Goal: Check status

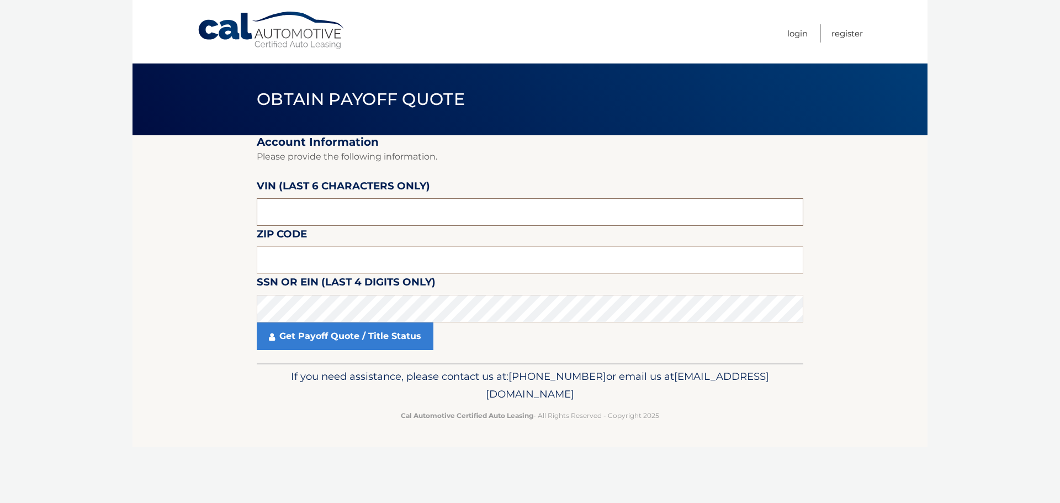
click at [323, 212] on input "text" at bounding box center [530, 212] width 546 height 28
type input "198805"
click at [286, 253] on input "text" at bounding box center [530, 260] width 546 height 28
type input "19348"
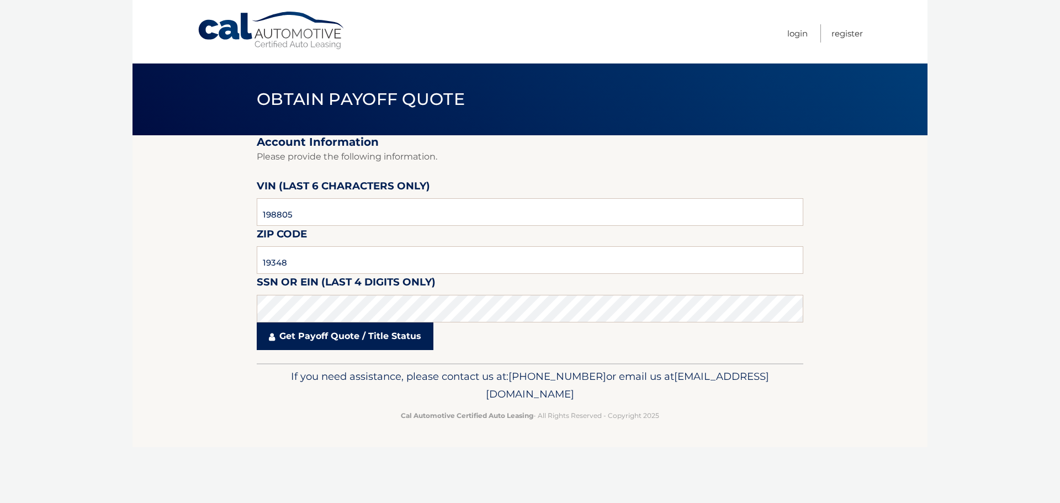
click at [307, 342] on link "Get Payoff Quote / Title Status" at bounding box center [345, 336] width 177 height 28
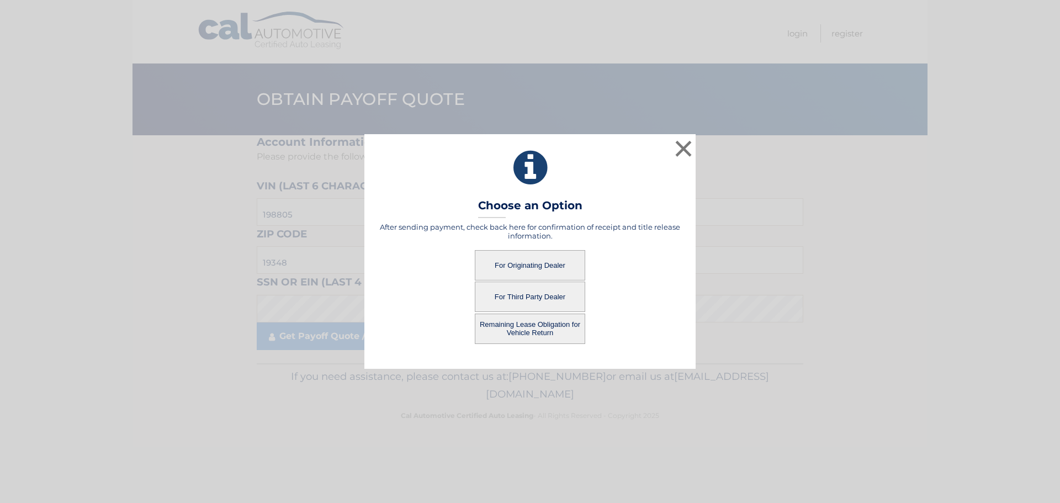
click at [520, 299] on button "For Third Party Dealer" at bounding box center [530, 296] width 110 height 30
click at [524, 298] on button "For Third Party Dealer" at bounding box center [530, 296] width 110 height 30
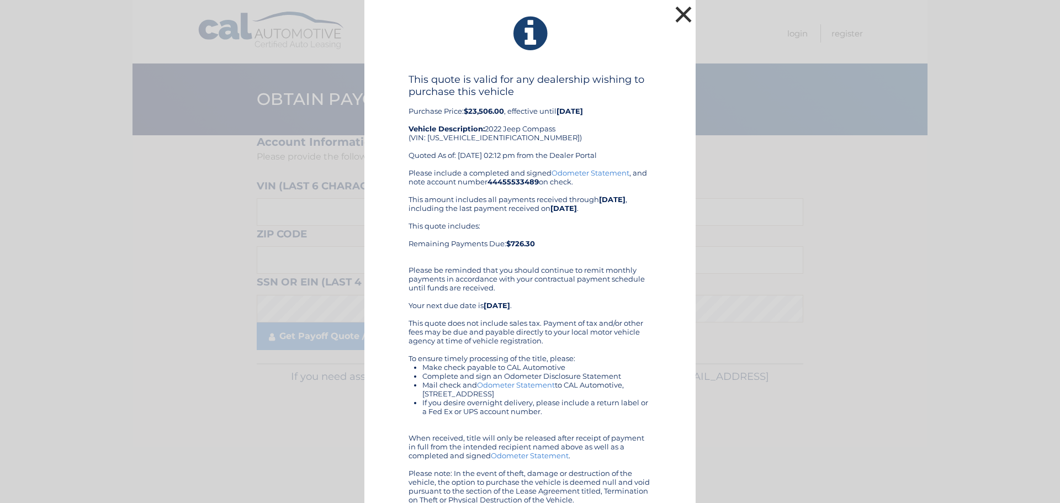
click at [674, 17] on button "×" at bounding box center [683, 14] width 22 height 22
